Goal: Task Accomplishment & Management: Manage account settings

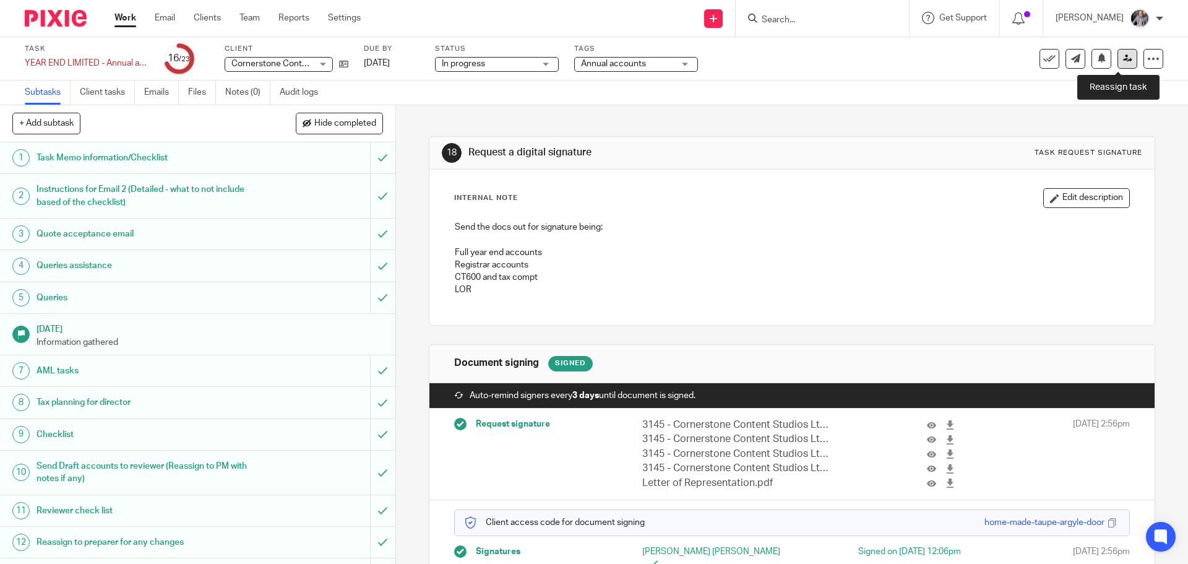
click at [1123, 61] on icon at bounding box center [1127, 58] width 9 height 9
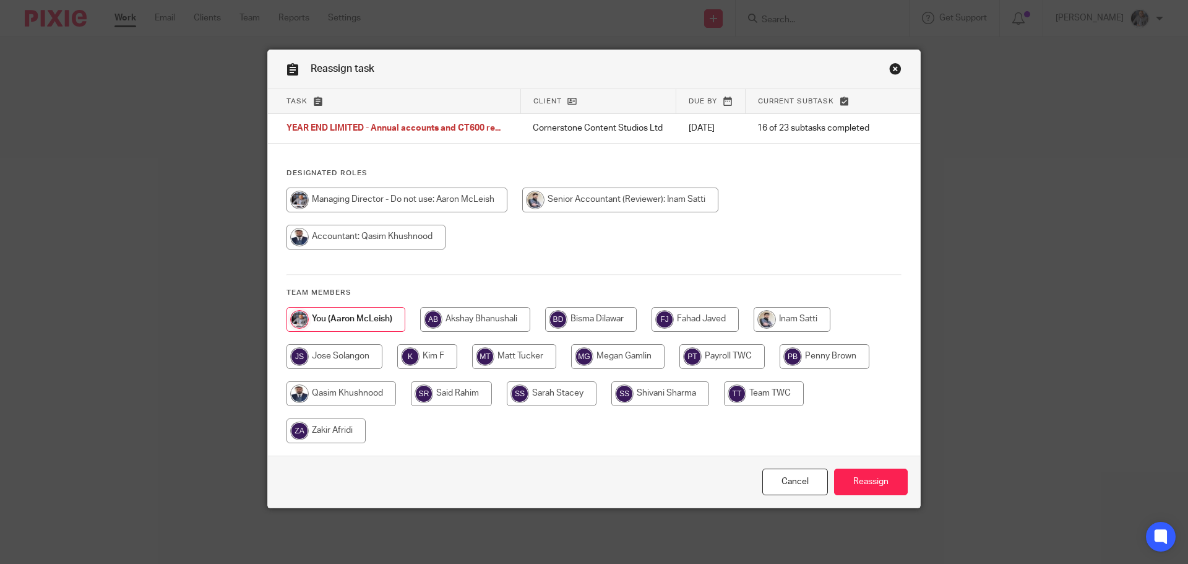
drag, startPoint x: 779, startPoint y: 326, endPoint x: 789, endPoint y: 338, distance: 15.8
click at [779, 325] on input "radio" at bounding box center [791, 319] width 77 height 25
radio input "true"
click at [873, 491] on input "Reassign" at bounding box center [871, 481] width 74 height 27
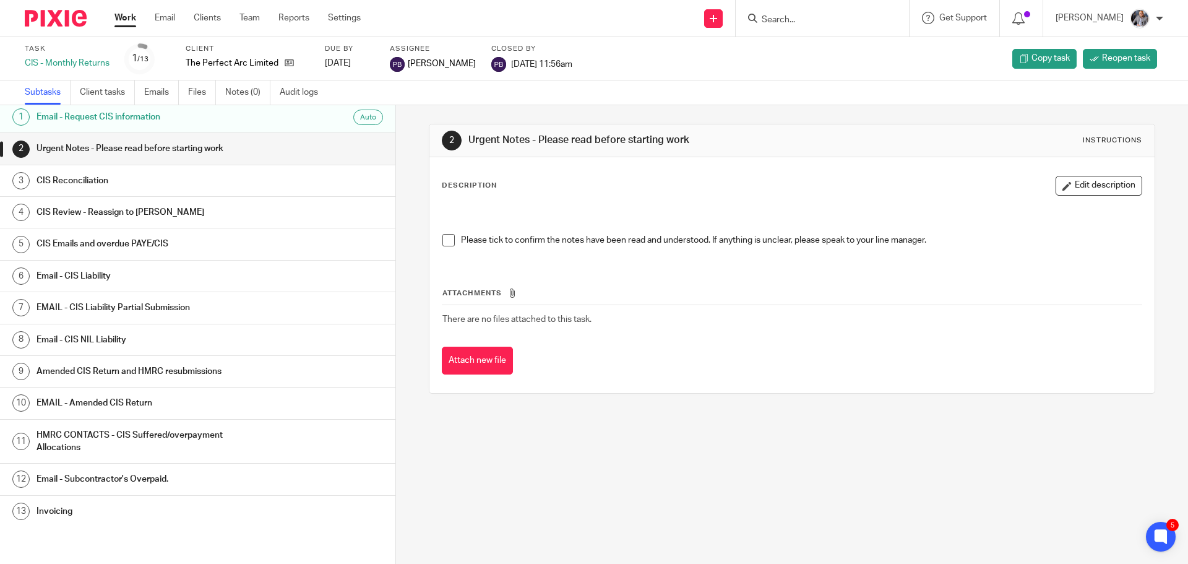
scroll to position [4, 0]
click at [58, 513] on h1 "Invoicing" at bounding box center [151, 510] width 231 height 19
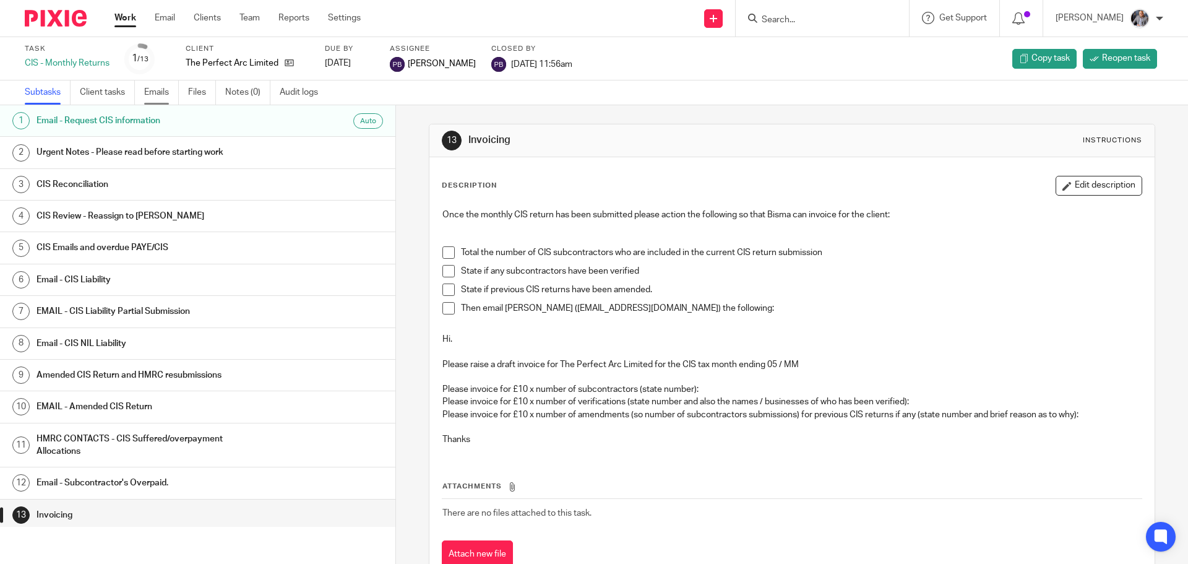
click at [153, 92] on link "Emails" at bounding box center [161, 92] width 35 height 24
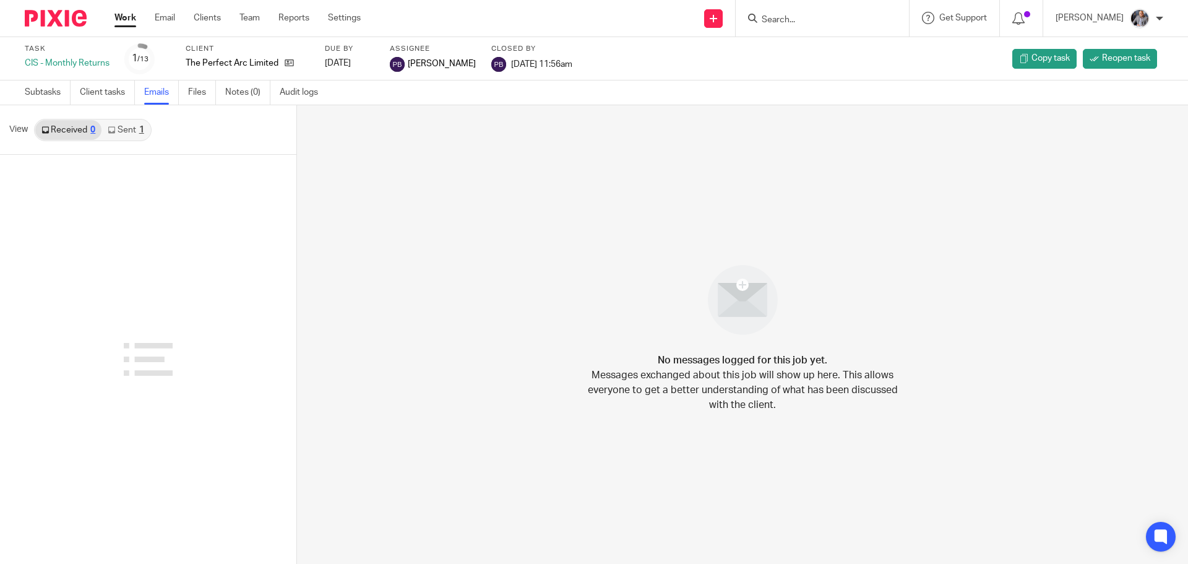
click at [124, 133] on link "Sent 1" at bounding box center [125, 130] width 48 height 20
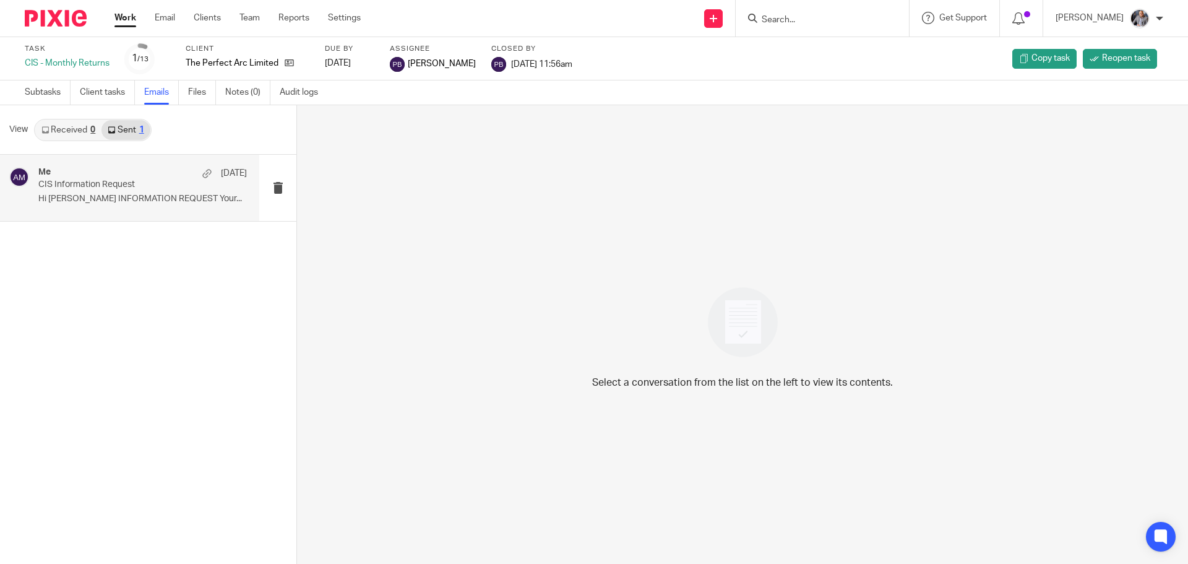
click at [153, 208] on div "Me 5 Sep CIS Information Request Hi Adam CIS INFORMATION REQUEST Your..." at bounding box center [142, 187] width 208 height 41
